Goal: Book appointment/travel/reservation

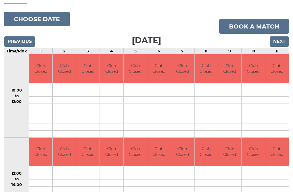
scroll to position [55, 0]
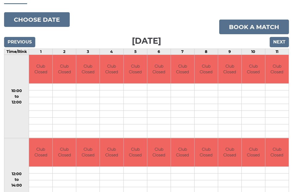
click at [11, 39] on input "Previous" at bounding box center [19, 42] width 31 height 10
click at [12, 37] on input "Previous" at bounding box center [19, 42] width 31 height 10
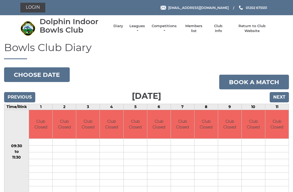
click at [15, 24] on nav "Dolphin Indoor Bowls Club Diary Leagues Club leagues - Winter 2025/2026 Club le…" at bounding box center [146, 28] width 293 height 27
click at [9, 95] on input "Previous" at bounding box center [19, 97] width 31 height 10
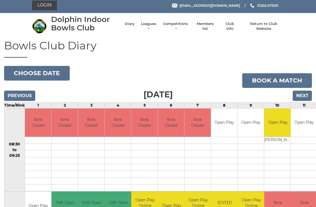
scroll to position [2, 0]
click at [8, 92] on input "Previous" at bounding box center [19, 95] width 31 height 10
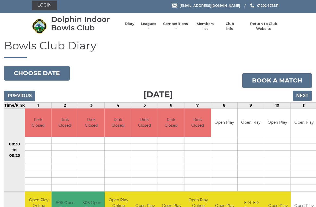
scroll to position [2, 0]
click at [12, 95] on input "Previous" at bounding box center [19, 95] width 31 height 10
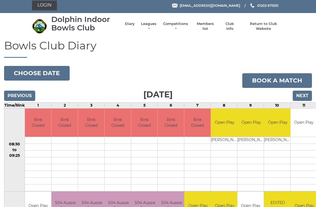
click at [9, 94] on input "Previous" at bounding box center [19, 95] width 31 height 10
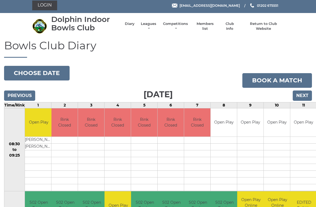
click at [10, 96] on input "Previous" at bounding box center [19, 95] width 31 height 10
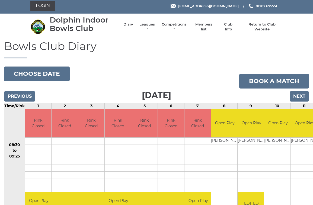
scroll to position [2, 0]
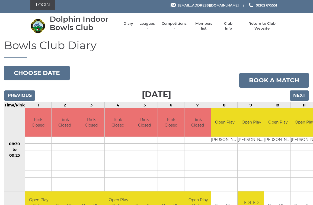
click at [297, 95] on input "Next" at bounding box center [298, 95] width 19 height 10
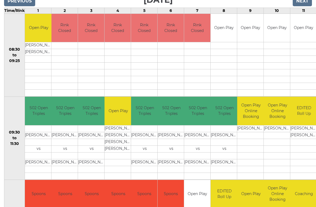
scroll to position [96, 0]
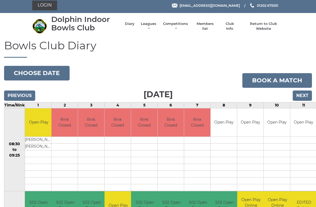
click at [306, 95] on input "Next" at bounding box center [302, 95] width 19 height 10
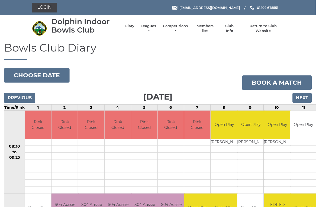
click at [17, 97] on input "Previous" at bounding box center [19, 98] width 31 height 10
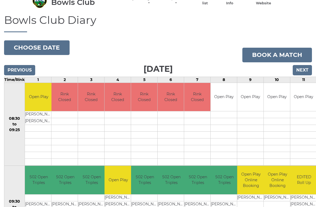
scroll to position [27, 0]
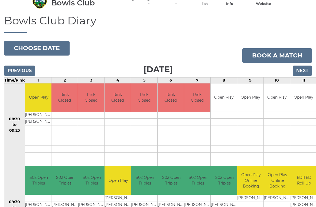
click at [303, 68] on input "Next" at bounding box center [302, 71] width 19 height 10
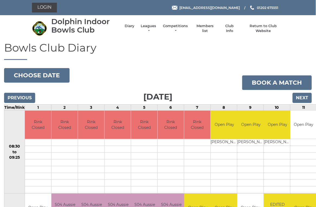
click at [302, 98] on input "Next" at bounding box center [302, 98] width 19 height 10
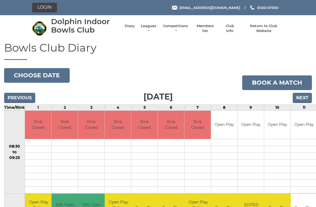
click at [298, 97] on input "Next" at bounding box center [301, 98] width 19 height 10
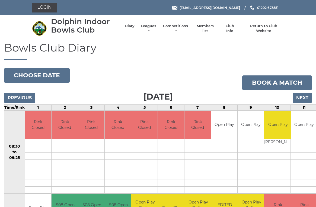
click at [304, 98] on input "Next" at bounding box center [301, 98] width 19 height 10
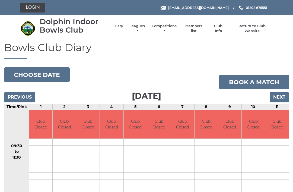
click at [283, 93] on input "Next" at bounding box center [278, 97] width 19 height 10
click at [280, 95] on input "Next" at bounding box center [278, 97] width 19 height 10
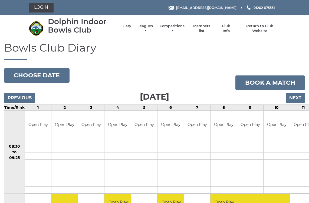
click at [299, 98] on input "Next" at bounding box center [295, 98] width 19 height 10
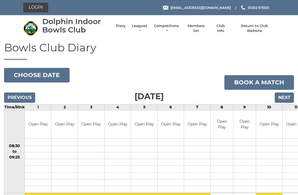
scroll to position [1, 0]
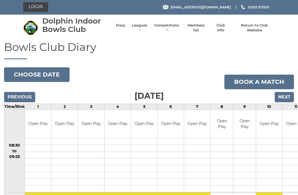
click at [286, 99] on input "Next" at bounding box center [284, 97] width 19 height 10
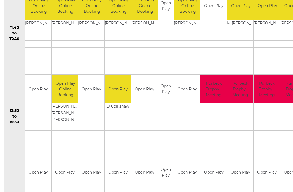
scroll to position [284, 0]
click at [280, 122] on td at bounding box center [293, 120] width 26 height 7
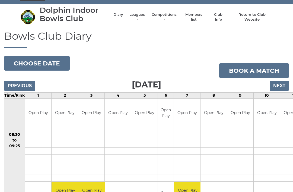
scroll to position [0, 0]
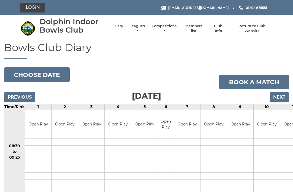
click at [24, 94] on input "Previous" at bounding box center [19, 97] width 31 height 10
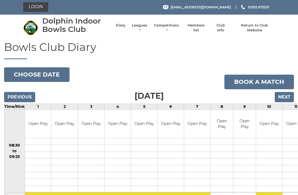
click at [270, 166] on td at bounding box center [269, 169] width 26 height 7
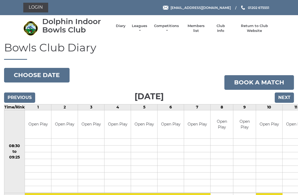
click at [289, 96] on input "Next" at bounding box center [284, 98] width 19 height 10
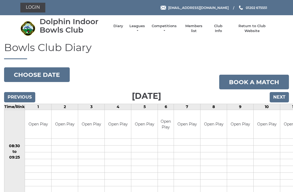
click at [283, 95] on input "Next" at bounding box center [278, 97] width 19 height 10
click at [284, 95] on input "Next" at bounding box center [278, 97] width 19 height 10
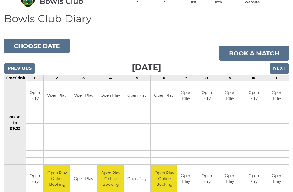
scroll to position [28, 0]
click at [277, 67] on input "Next" at bounding box center [278, 68] width 19 height 10
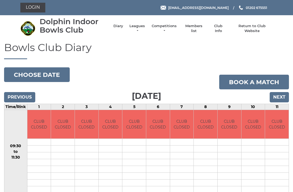
click at [284, 92] on input "Next" at bounding box center [278, 97] width 19 height 10
click at [279, 94] on input "Next" at bounding box center [278, 97] width 19 height 10
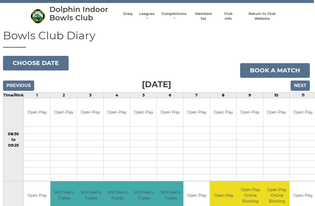
scroll to position [0, 1]
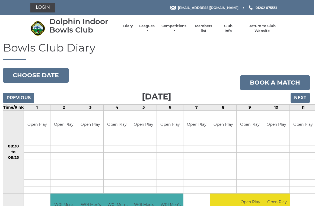
click at [300, 100] on input "Next" at bounding box center [299, 98] width 19 height 10
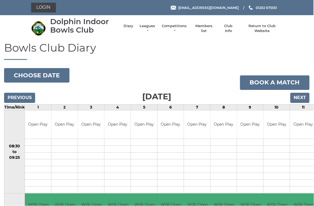
click at [26, 96] on input "Previous" at bounding box center [19, 98] width 31 height 10
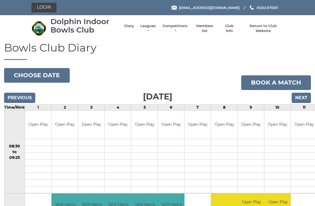
click at [25, 96] on input "Previous" at bounding box center [19, 98] width 31 height 10
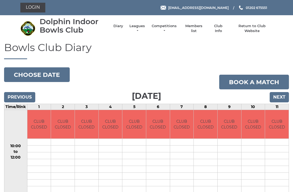
click at [22, 95] on input "Previous" at bounding box center [19, 97] width 31 height 10
click at [24, 92] on input "Previous" at bounding box center [19, 97] width 31 height 10
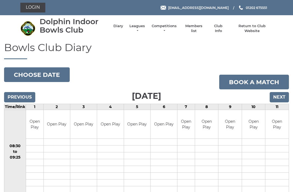
click at [28, 95] on input "Previous" at bounding box center [19, 97] width 31 height 10
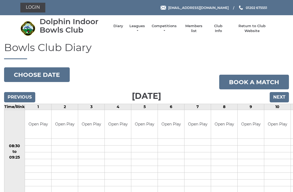
click at [22, 97] on input "Previous" at bounding box center [19, 97] width 31 height 10
click at [27, 93] on input "Previous" at bounding box center [19, 97] width 31 height 10
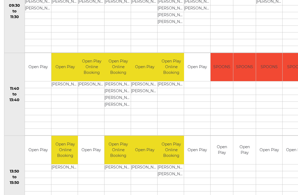
scroll to position [224, 0]
